Goal: Transaction & Acquisition: Purchase product/service

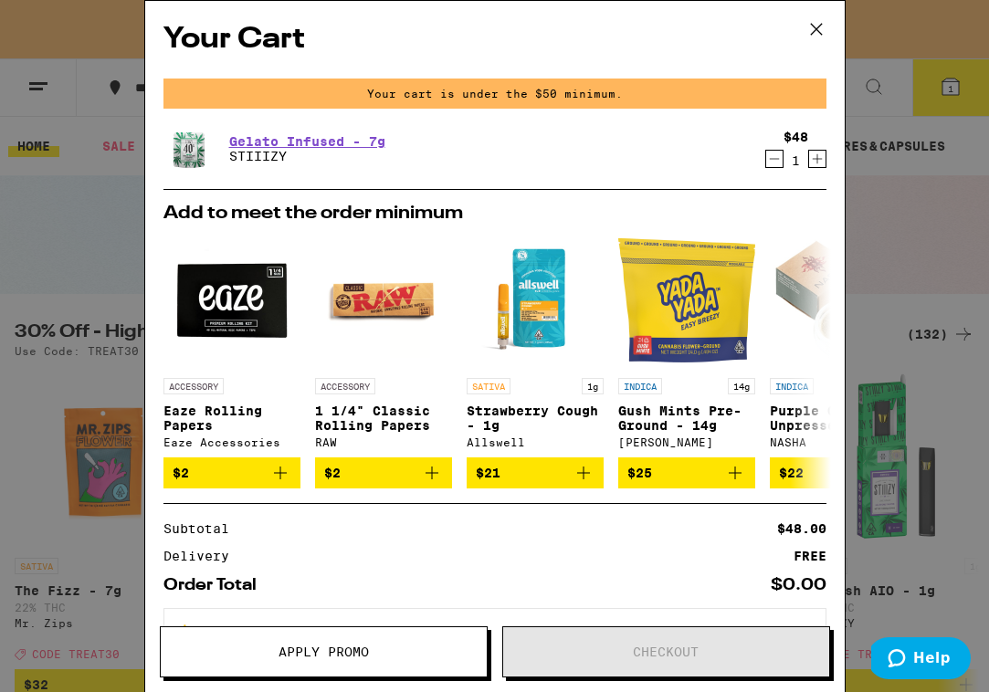
click at [808, 33] on icon at bounding box center [816, 29] width 27 height 27
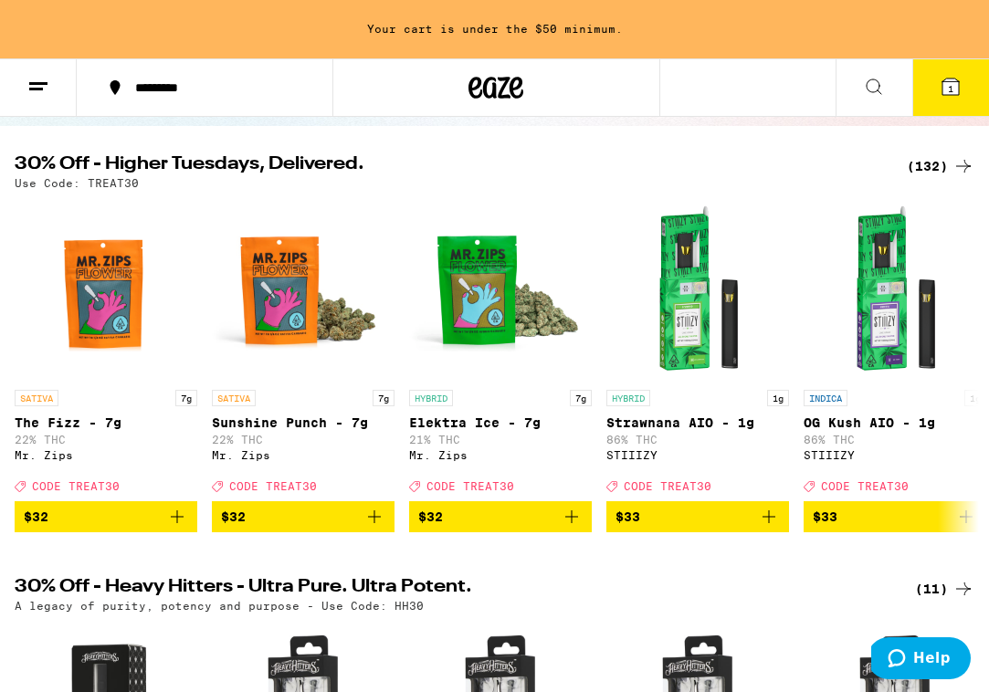
scroll to position [174, 0]
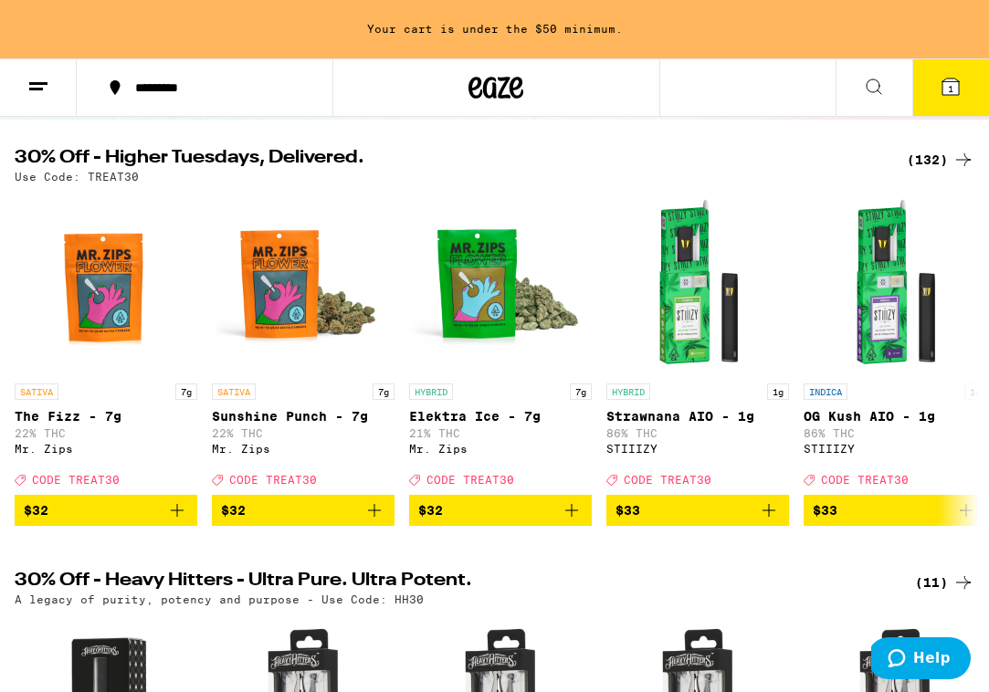
click at [940, 164] on div "(132)" at bounding box center [941, 160] width 68 height 22
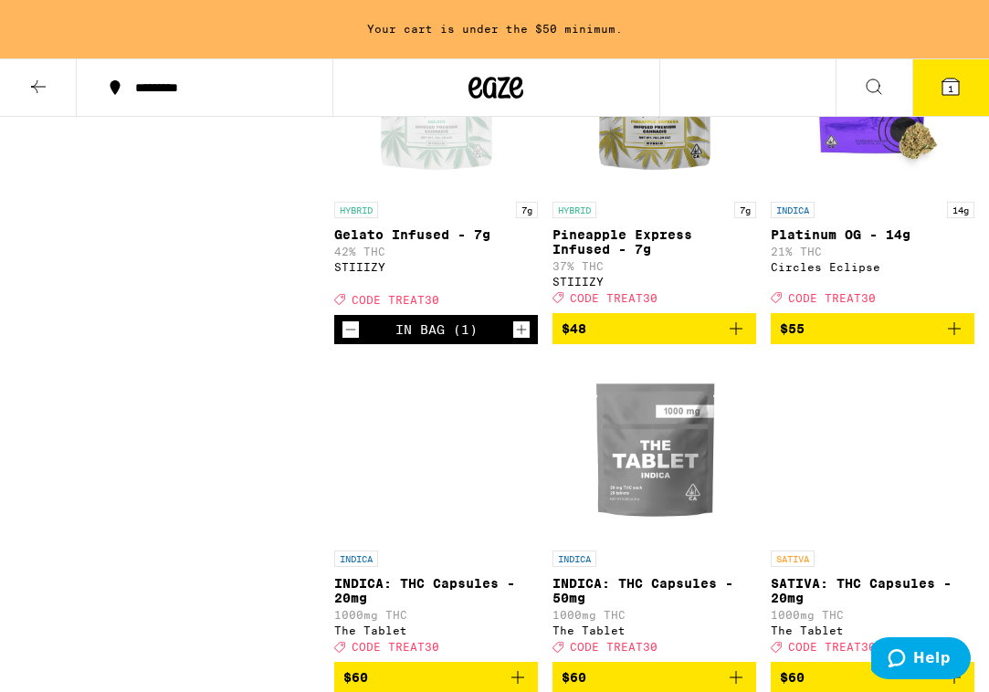
scroll to position [14436, 0]
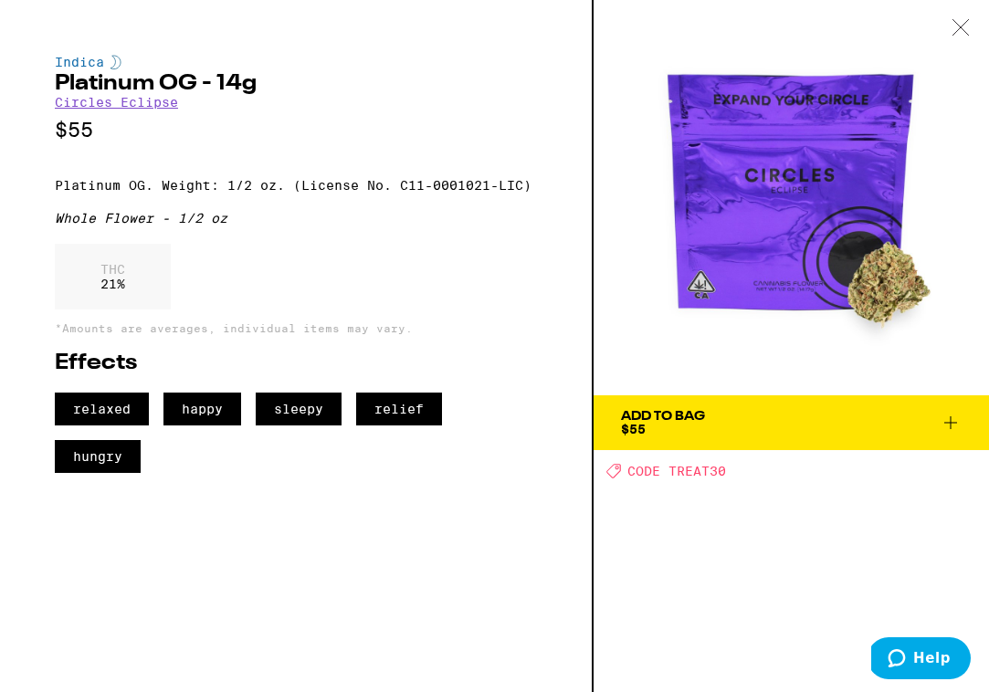
click at [826, 440] on button "Add To Bag $55" at bounding box center [791, 422] width 395 height 55
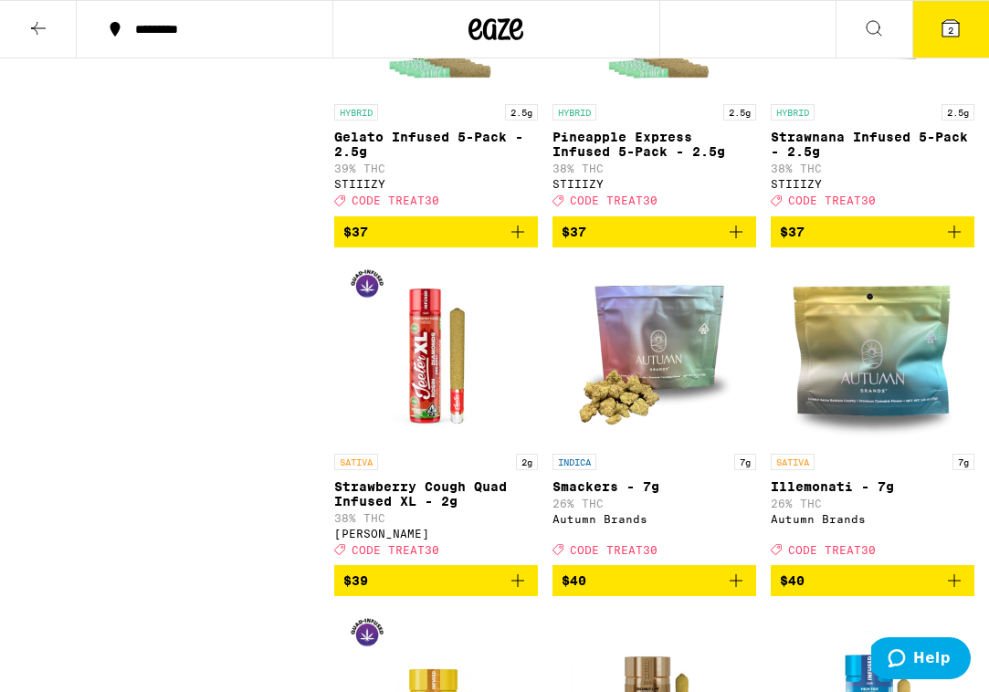
scroll to position [12497, 0]
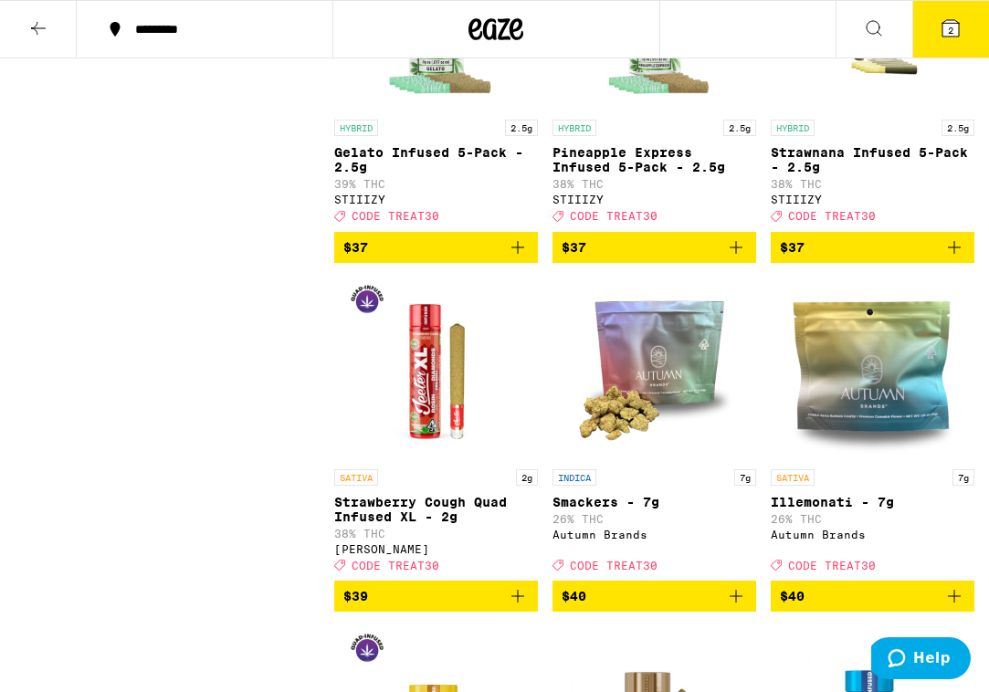
click at [49, 38] on button at bounding box center [38, 30] width 77 height 58
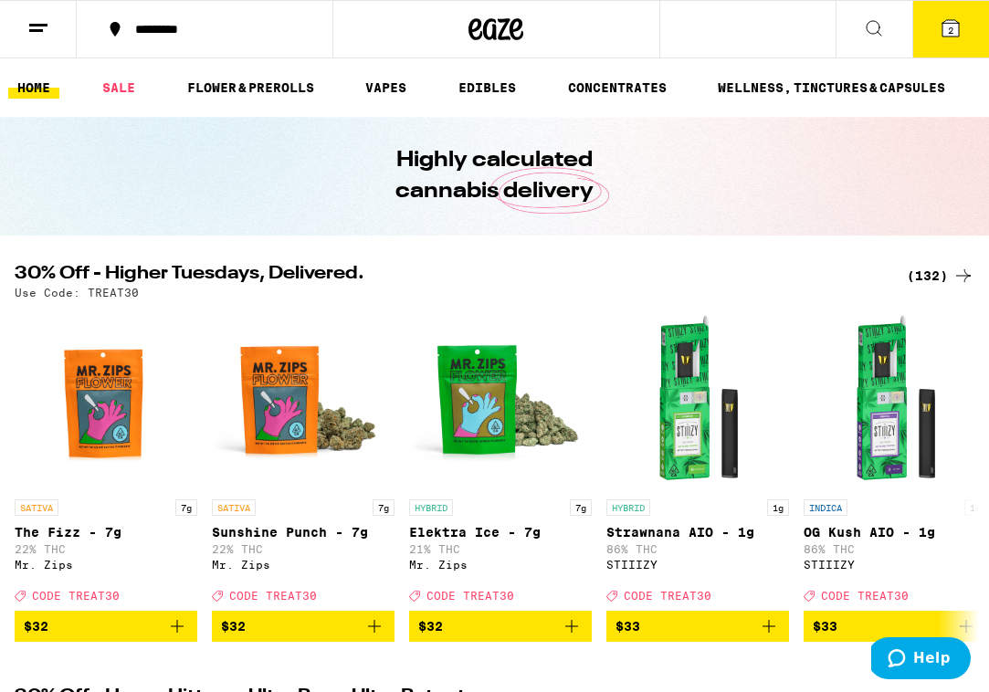
scroll to position [34, 0]
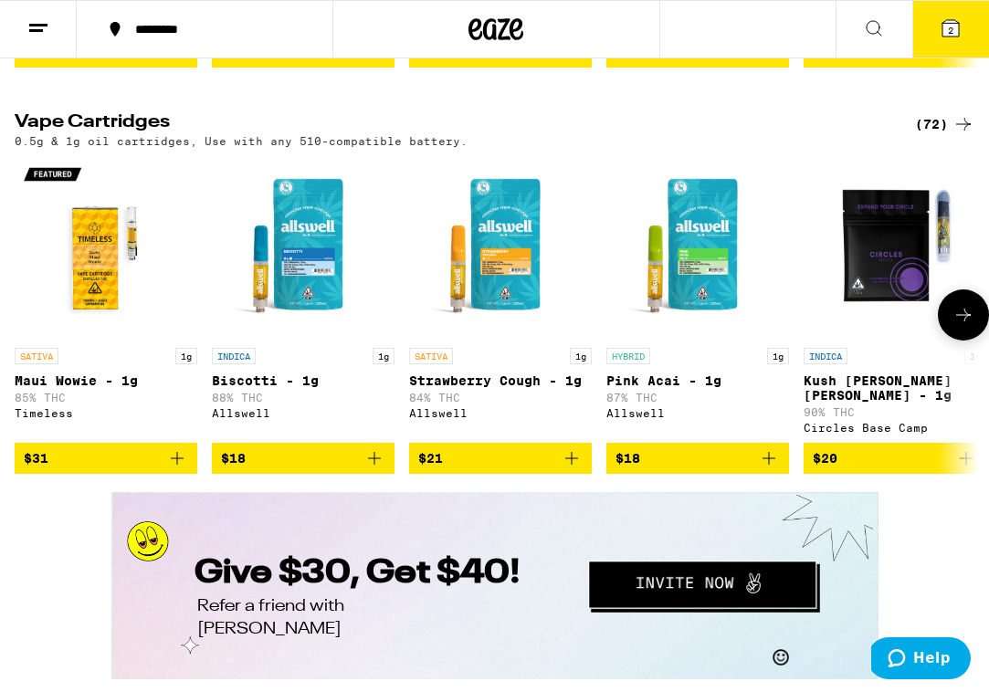
scroll to position [2655, 0]
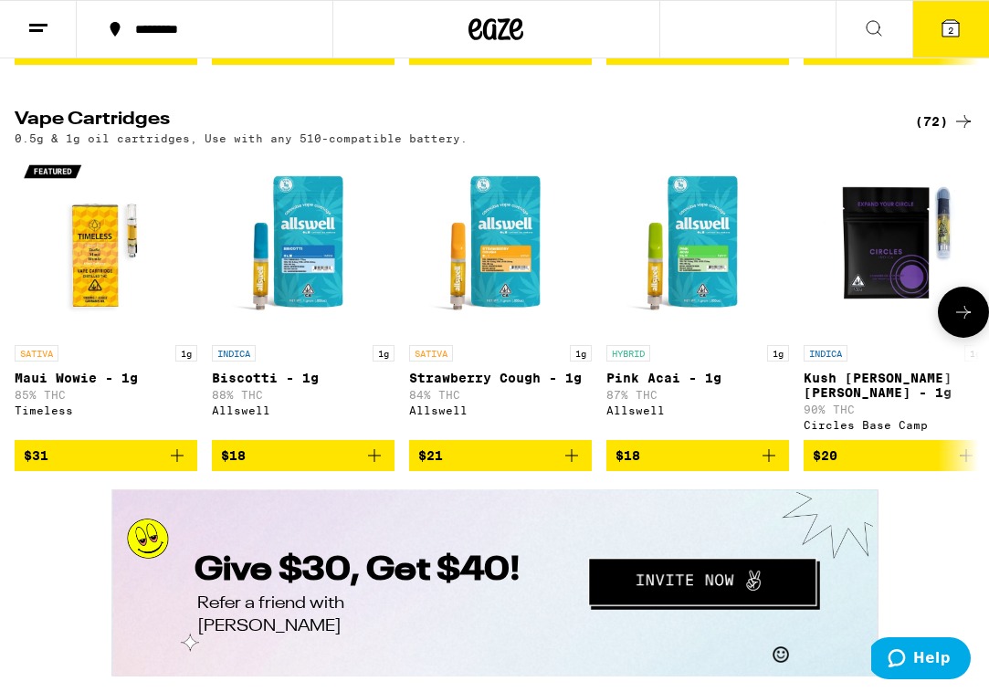
click at [672, 336] on img "Open page for Pink Acai - 1g from Allswell" at bounding box center [697, 244] width 183 height 183
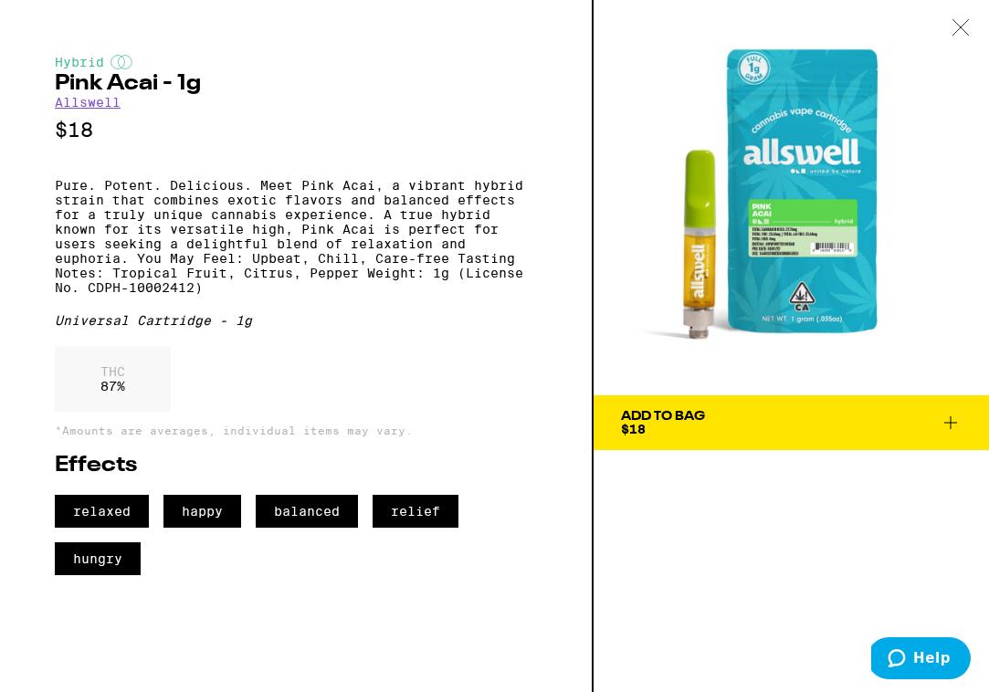
click at [754, 425] on span "Add To Bag $18" at bounding box center [791, 423] width 341 height 26
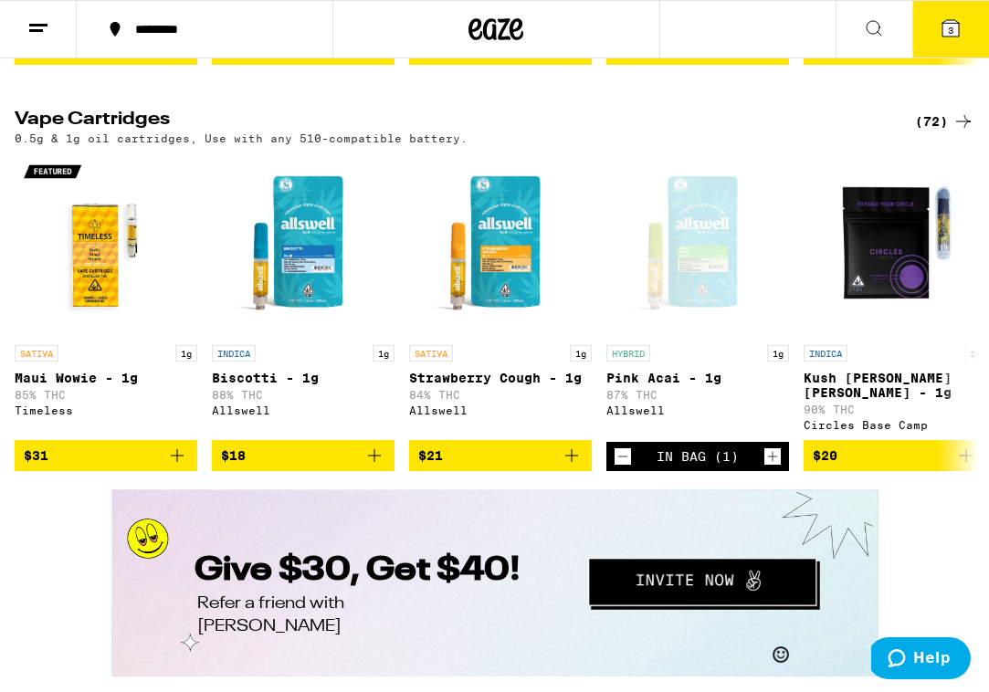
click at [956, 37] on icon at bounding box center [951, 28] width 22 height 22
